Goal: Task Accomplishment & Management: Manage account settings

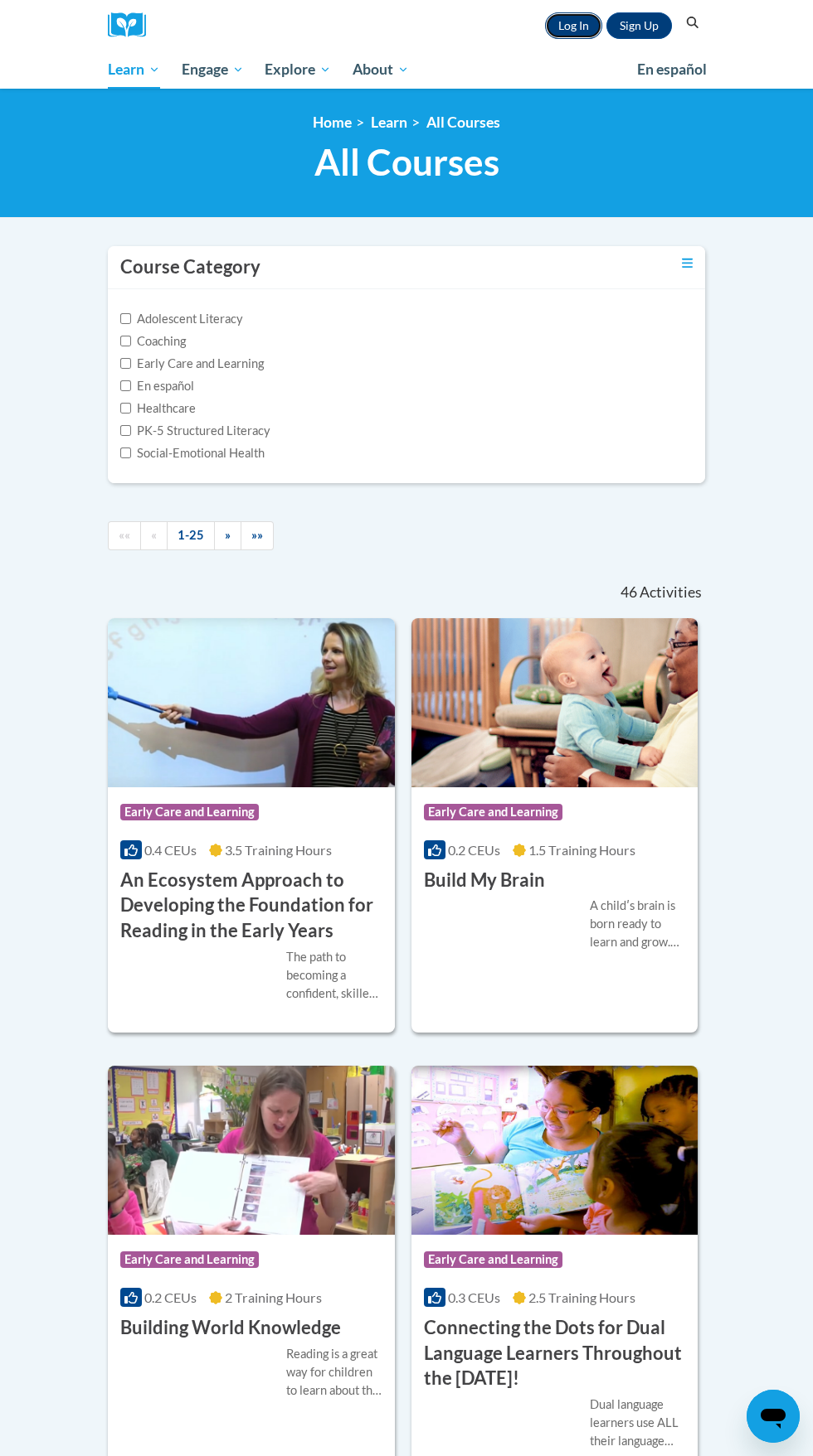
click at [570, 34] on link "Log In" at bounding box center [572, 25] width 57 height 26
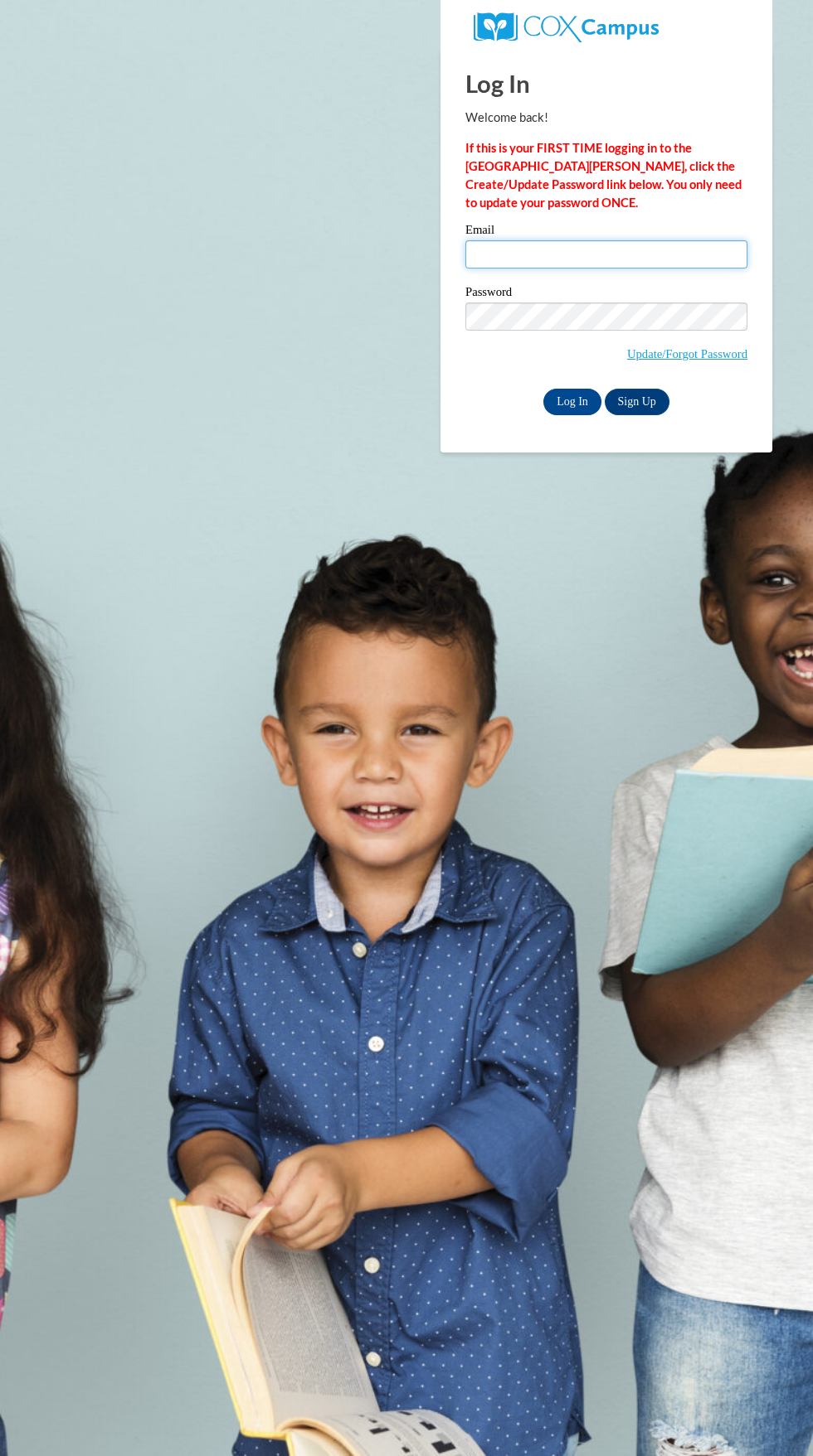
click at [528, 255] on input "Email" at bounding box center [606, 255] width 282 height 28
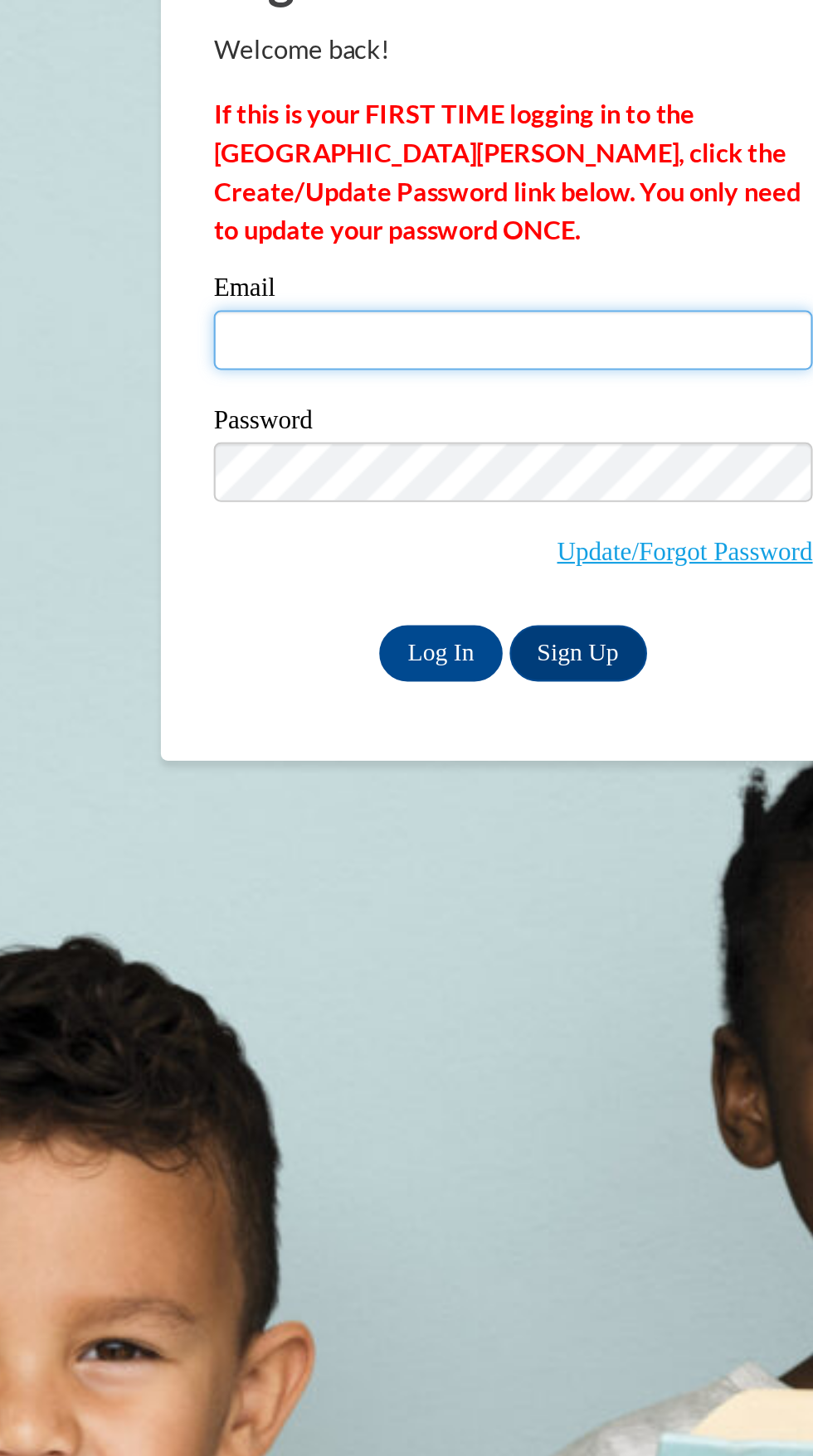
type input "mcoudrie@yahoo.com"
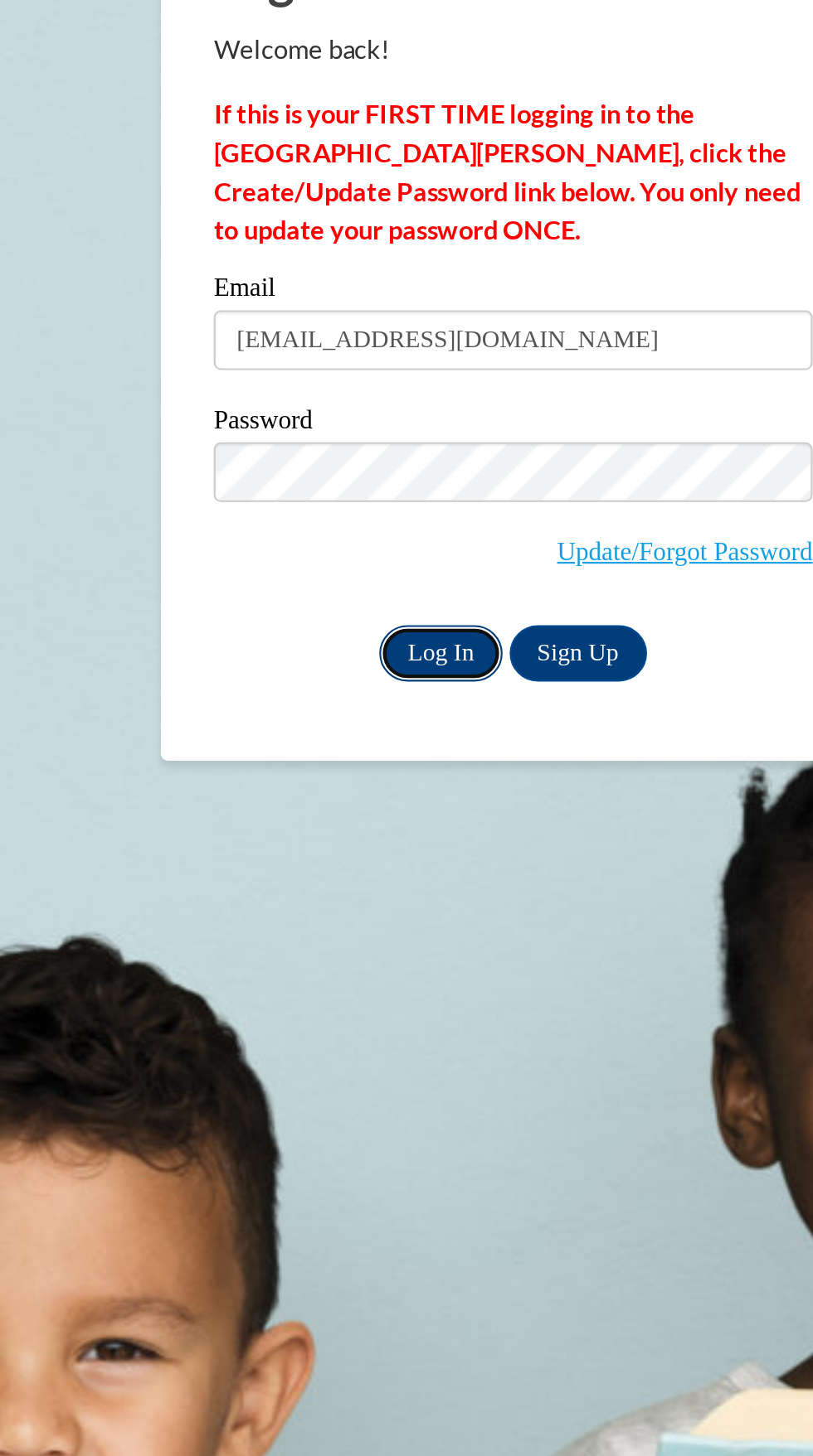
click at [569, 402] on input "Log In" at bounding box center [572, 402] width 58 height 26
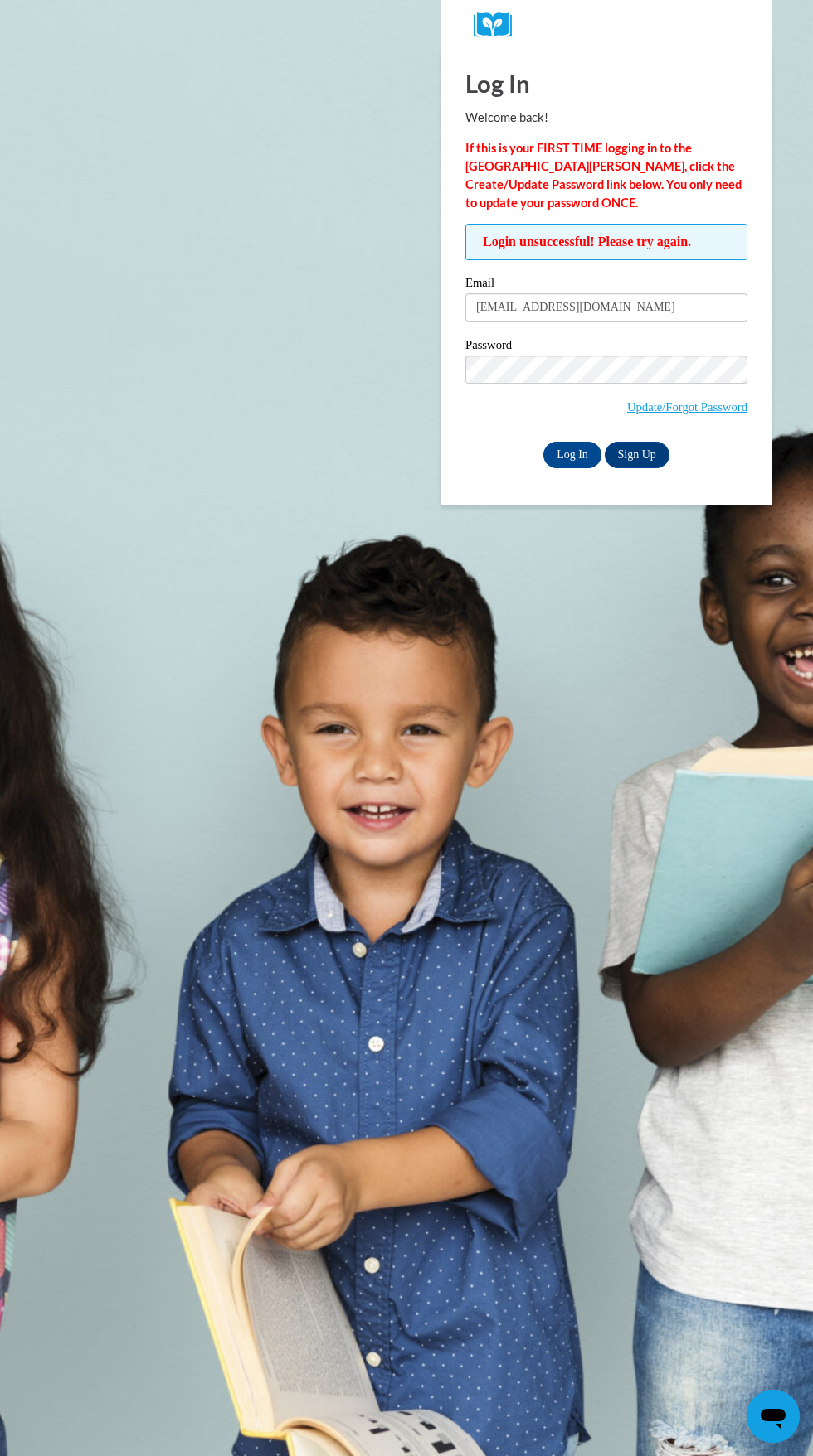
click at [708, 348] on label "Password" at bounding box center [606, 347] width 282 height 17
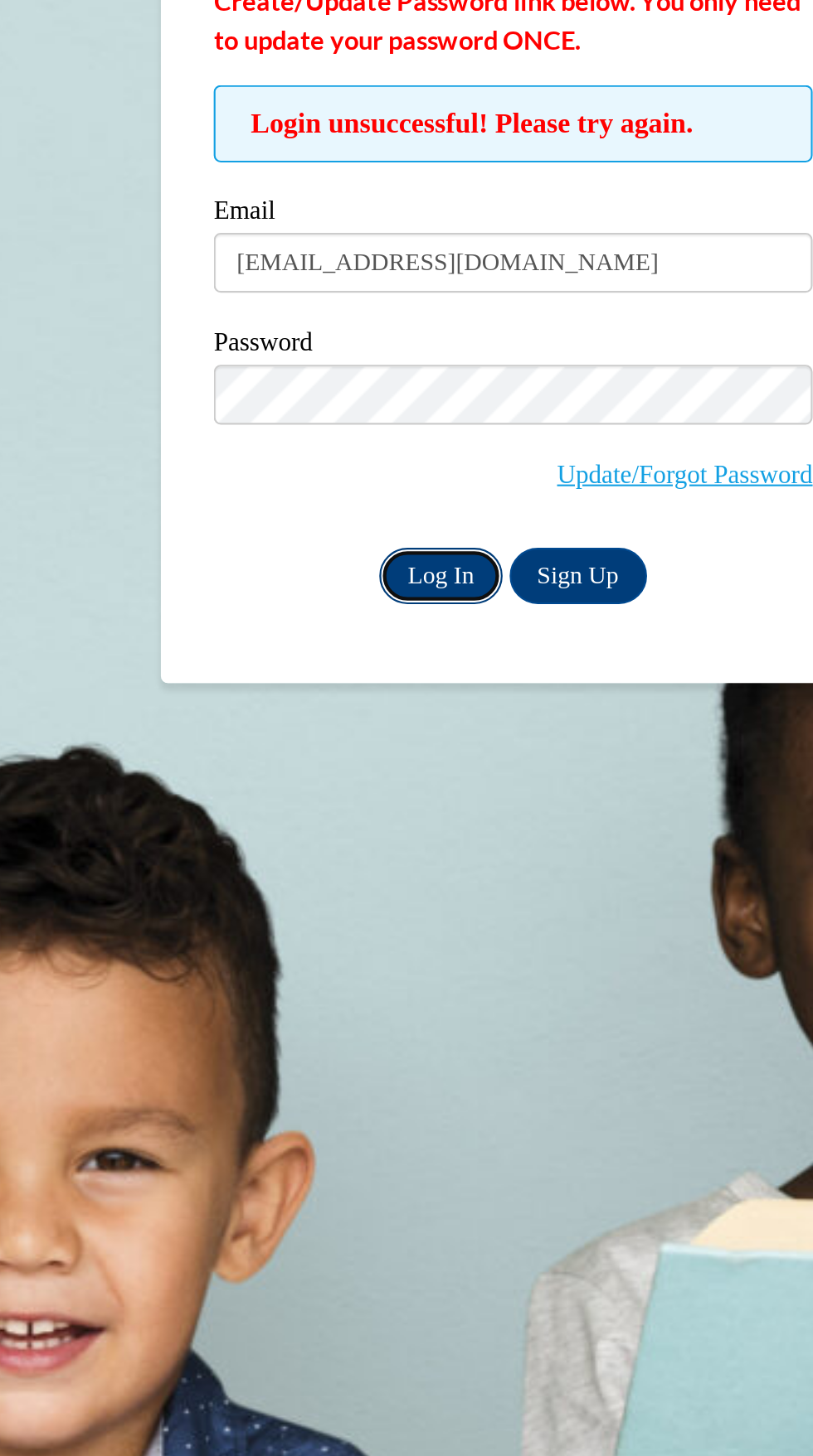
click at [569, 453] on input "Log In" at bounding box center [572, 455] width 58 height 26
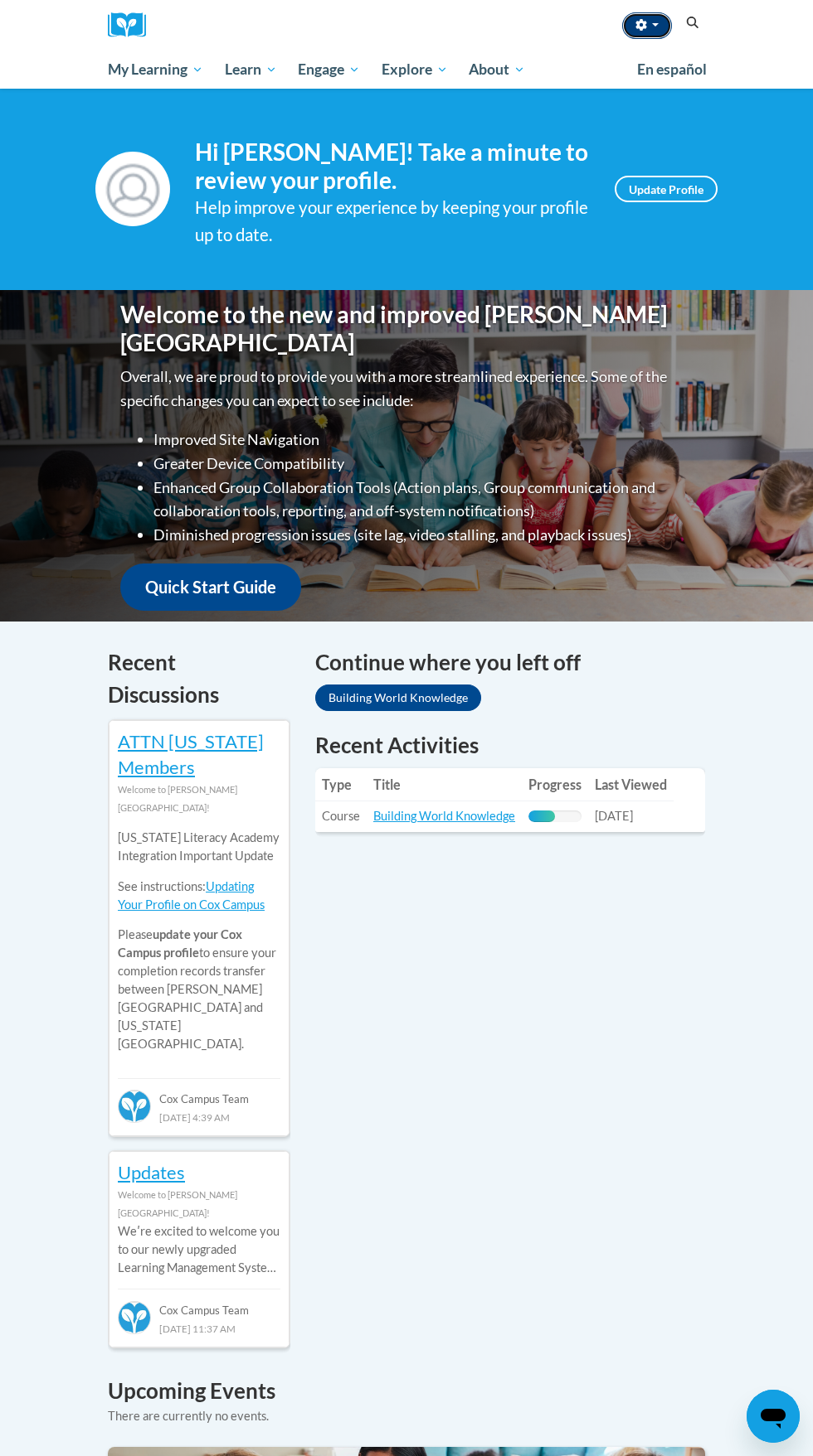
click at [654, 25] on span "button" at bounding box center [655, 25] width 7 height 4
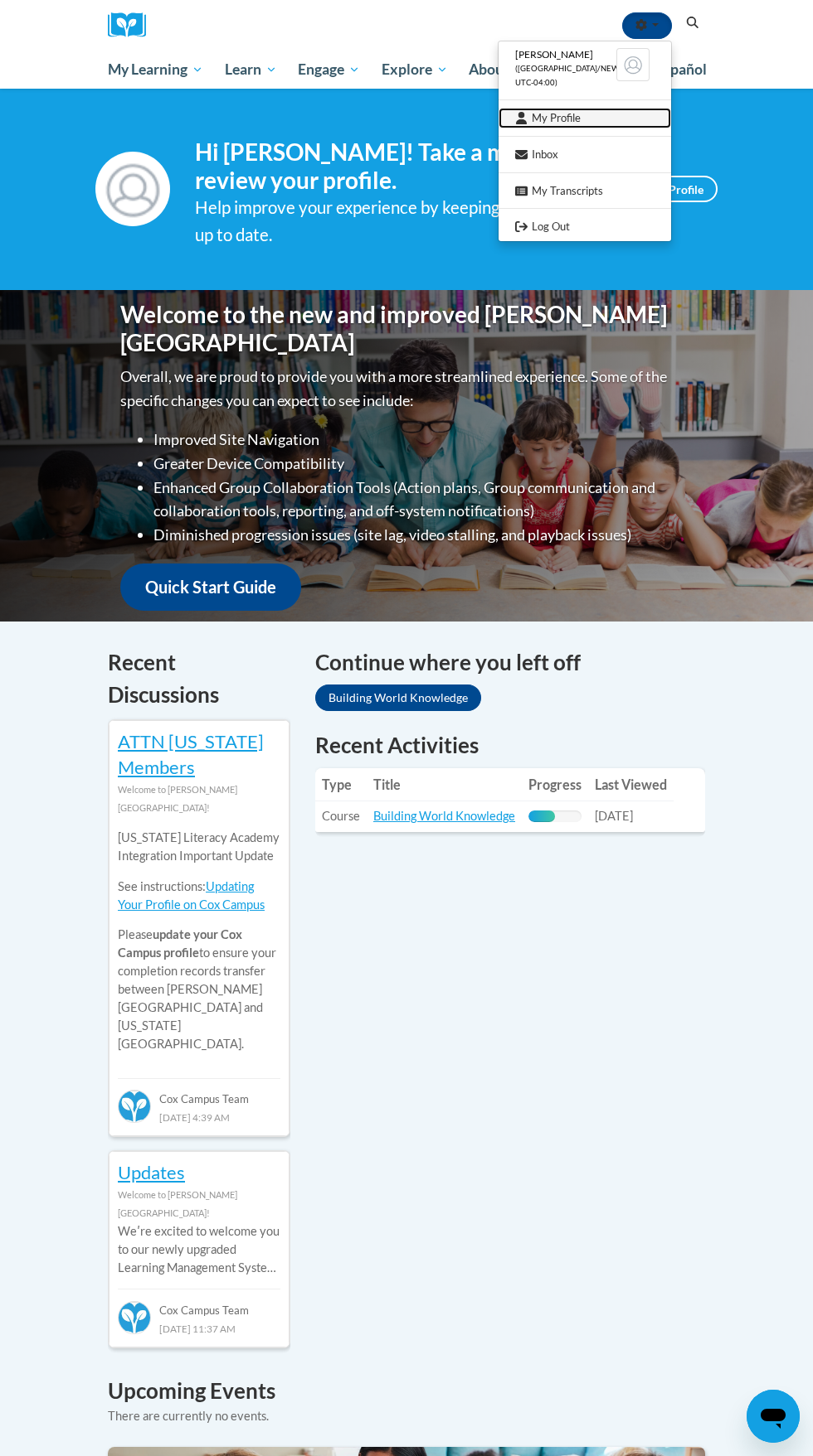
click at [601, 118] on link "My Profile" at bounding box center [585, 118] width 172 height 21
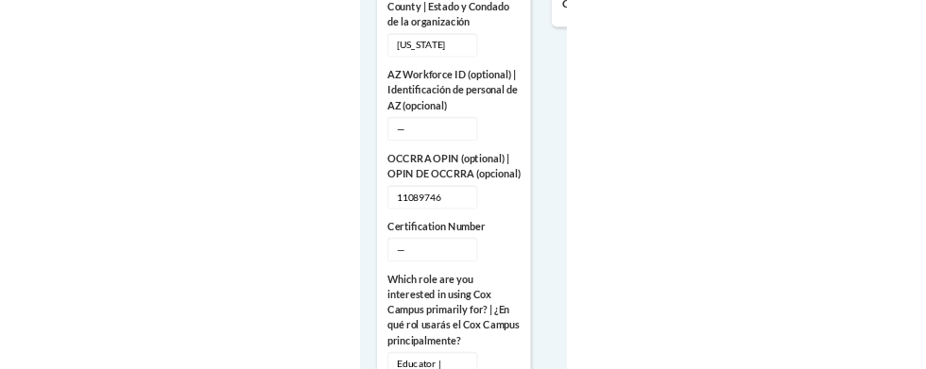
scroll to position [701, 0]
